Goal: Task Accomplishment & Management: Use online tool/utility

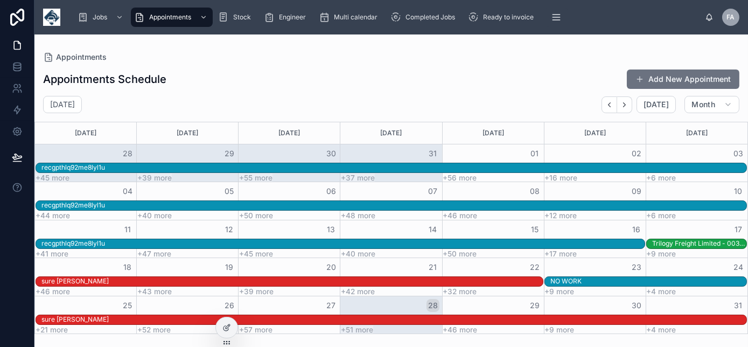
click at [382, 71] on div "Appointments Schedule Add New Appointment" at bounding box center [391, 79] width 696 height 20
click at [349, 82] on div "Appointments Schedule Add New Appointment" at bounding box center [391, 79] width 696 height 20
click at [75, 106] on h2 "[DATE]" at bounding box center [62, 104] width 25 height 11
select select "****"
select select "*"
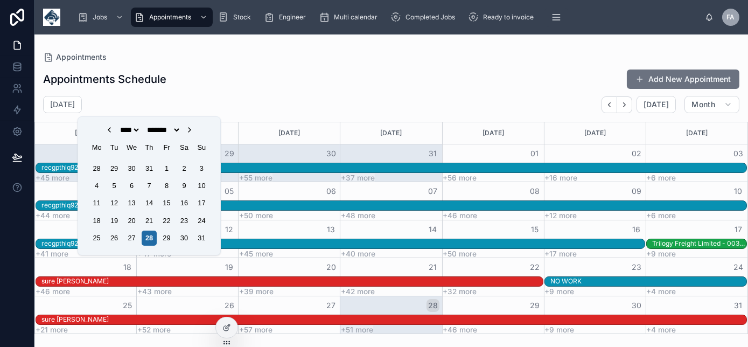
click at [194, 129] on icon "Choose Date" at bounding box center [189, 129] width 9 height 9
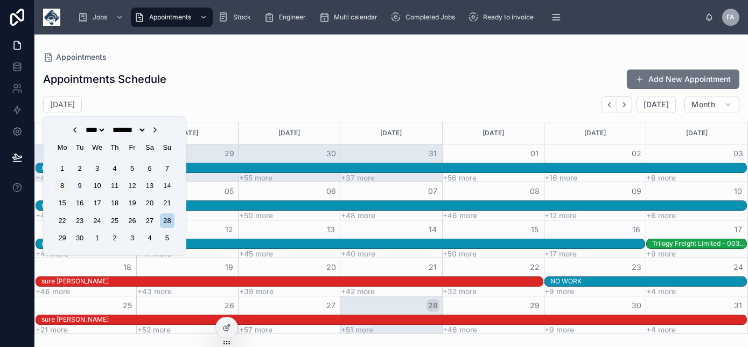
click at [63, 185] on div "8" at bounding box center [62, 185] width 15 height 15
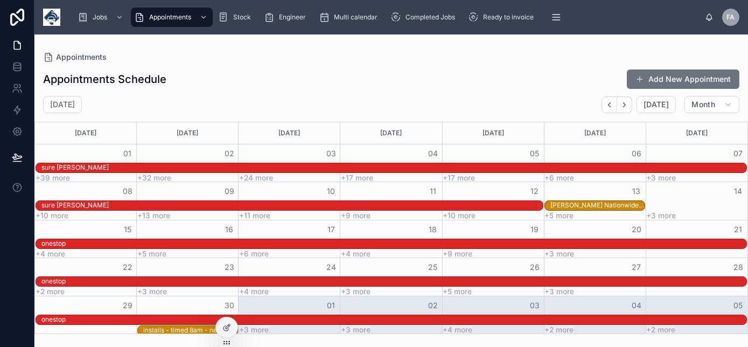
click at [127, 190] on button "08" at bounding box center [127, 191] width 13 height 13
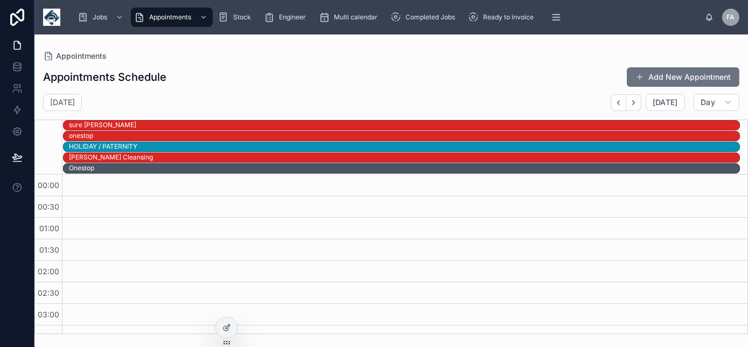
click at [109, 145] on div "HOLIDAY / PATERNITY" at bounding box center [103, 146] width 68 height 9
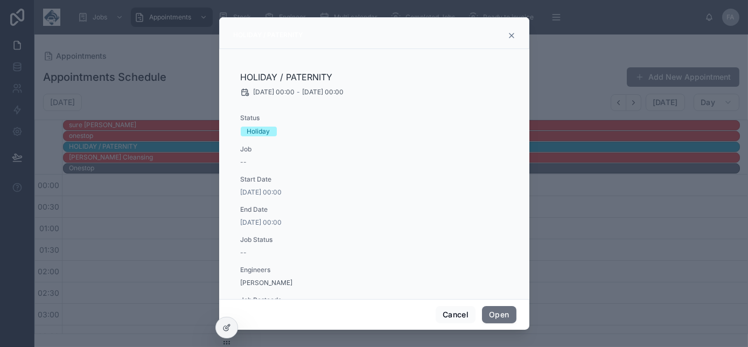
click at [109, 145] on div at bounding box center [374, 173] width 748 height 347
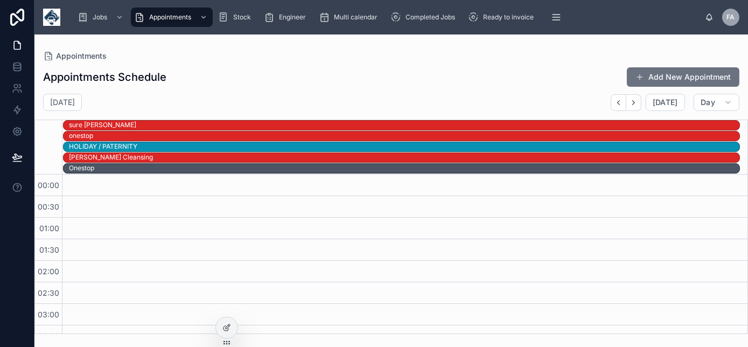
click at [110, 143] on div "HOLIDAY / PATERNITY" at bounding box center [103, 146] width 68 height 9
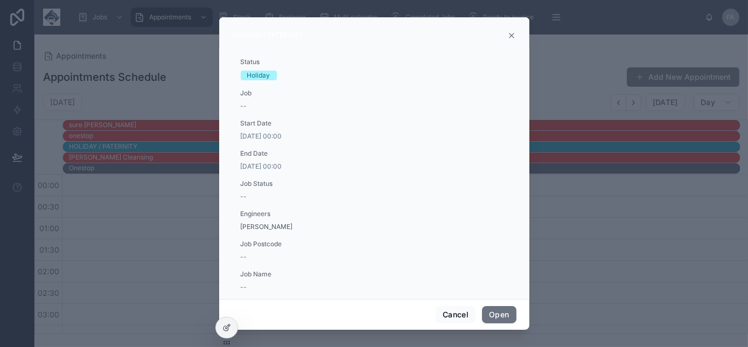
scroll to position [95, 0]
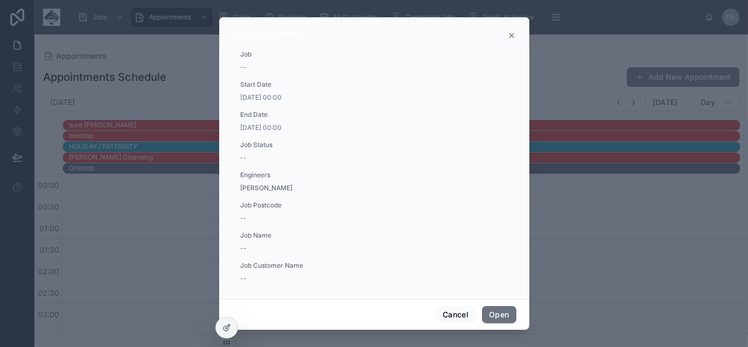
click at [116, 269] on div at bounding box center [374, 173] width 748 height 347
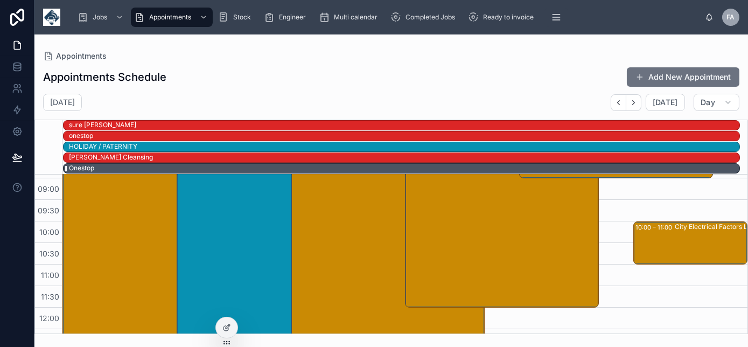
scroll to position [383, 0]
click at [626, 154] on div "[PERSON_NAME] Cleansing" at bounding box center [404, 157] width 670 height 9
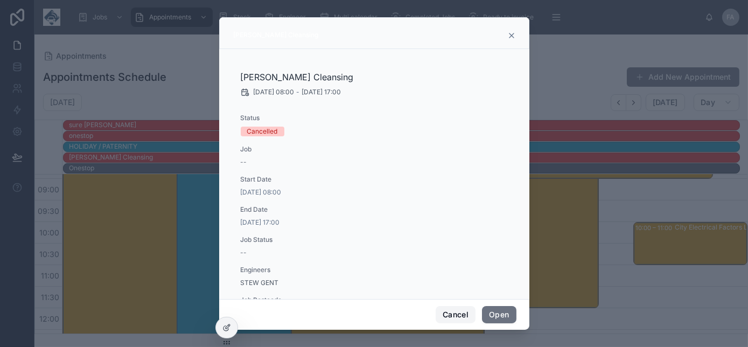
click at [464, 313] on button "Cancel" at bounding box center [456, 314] width 40 height 17
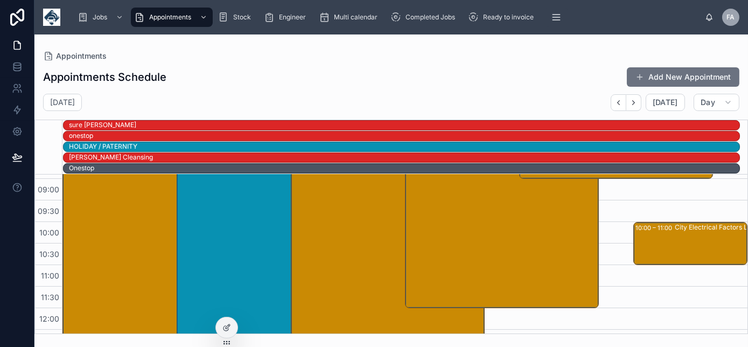
click at [401, 82] on div "Appointments Schedule Add New Appointment" at bounding box center [391, 77] width 696 height 20
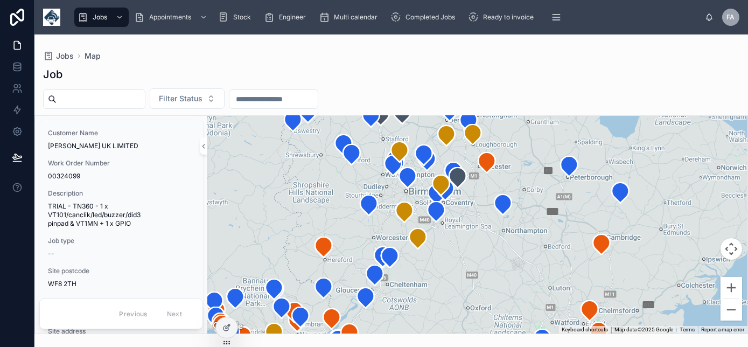
drag, startPoint x: 475, startPoint y: 277, endPoint x: 559, endPoint y: 123, distance: 174.7
click at [565, 117] on div at bounding box center [477, 225] width 540 height 218
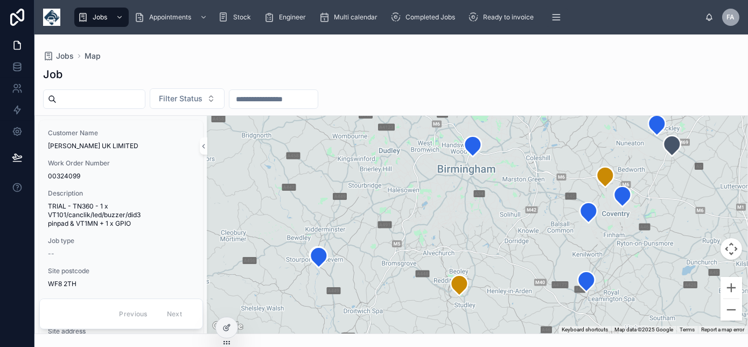
drag, startPoint x: 419, startPoint y: 200, endPoint x: 392, endPoint y: 261, distance: 67.2
click at [392, 261] on div at bounding box center [477, 225] width 540 height 218
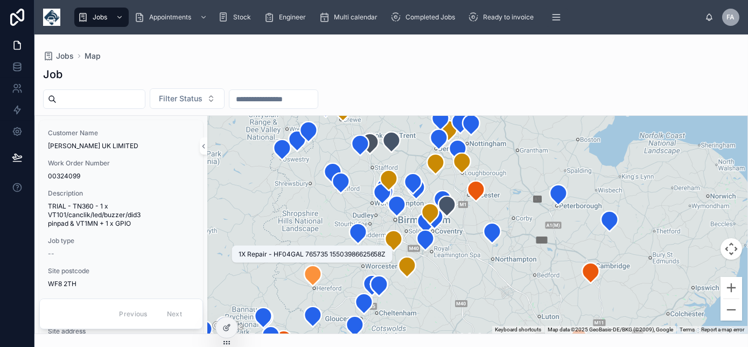
click at [312, 277] on icon at bounding box center [312, 275] width 17 height 20
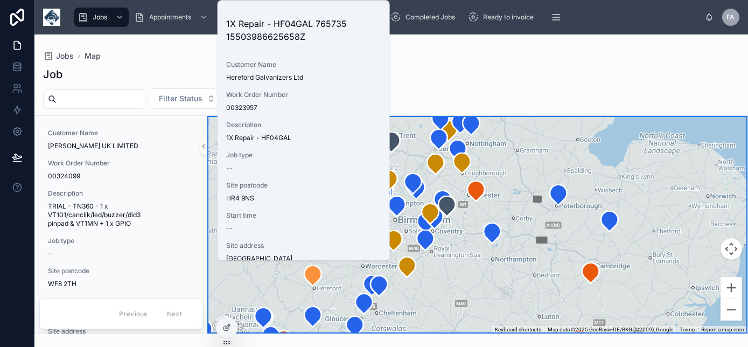
click at [561, 85] on div "Job Filter Status Customer Name AMEY UK LIMITED Work Order Number 00324099 Desc…" at bounding box center [390, 197] width 713 height 274
click at [559, 85] on div "Job Filter Status Customer Name AMEY UK LIMITED Work Order Number 00324099 Desc…" at bounding box center [390, 197] width 713 height 274
